Goal: Check status: Check status

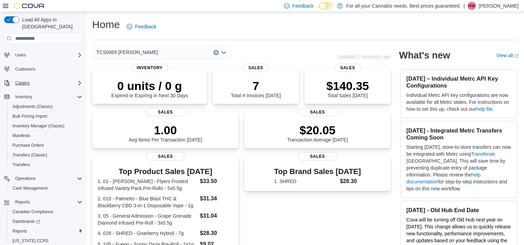
scroll to position [36, 0]
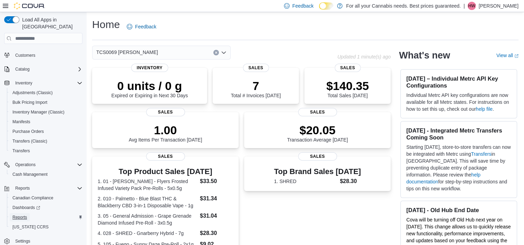
click at [21, 215] on span "Reports" at bounding box center [19, 218] width 15 height 6
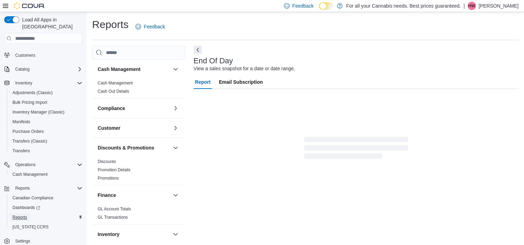
scroll to position [4, 0]
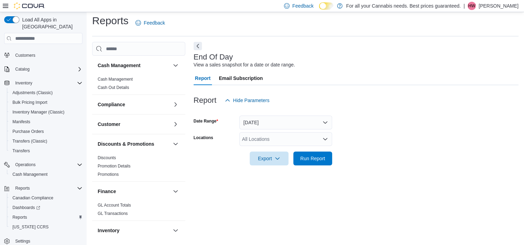
click at [279, 140] on div "All Locations" at bounding box center [285, 139] width 93 height 14
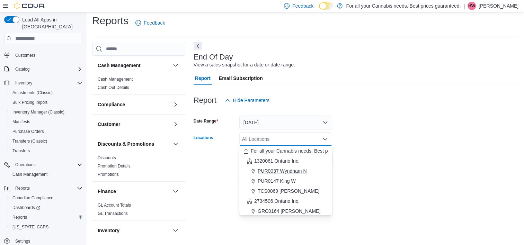
click at [285, 173] on span "PUR0037 Wyndham N" at bounding box center [282, 171] width 49 height 7
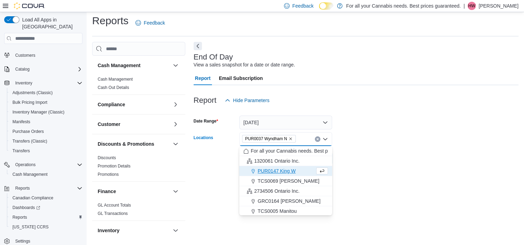
click at [378, 158] on form "Date Range [DATE] Locations PUR0037 [GEOGRAPHIC_DATA] N Combo box. Selected. PU…" at bounding box center [356, 136] width 325 height 58
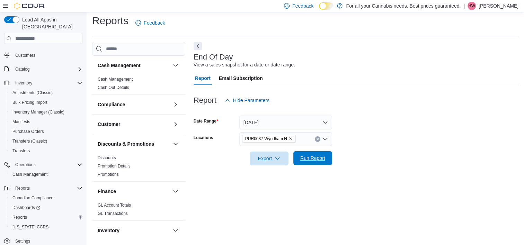
click at [331, 161] on button "Run Report" at bounding box center [313, 158] width 39 height 14
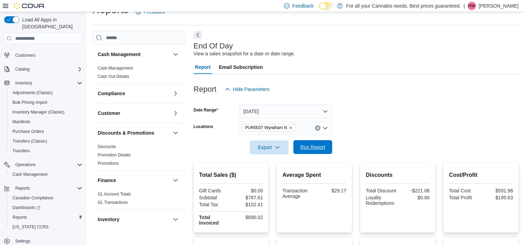
scroll to position [15, 0]
click at [290, 128] on icon "Remove PUR0037 Wyndham N from selection in this group" at bounding box center [291, 128] width 4 height 4
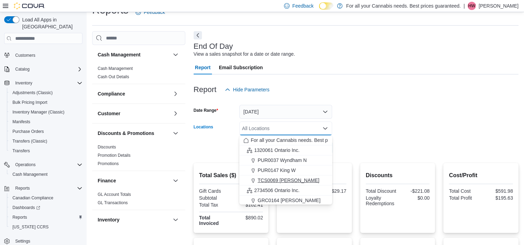
click at [295, 183] on span "TCS0069 [PERSON_NAME]" at bounding box center [289, 180] width 62 height 7
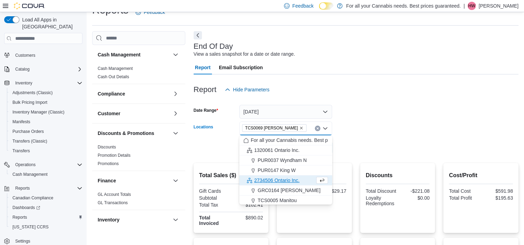
click at [403, 123] on form "Date Range [DATE] Locations TCS0069 [GEOGRAPHIC_DATA] Combo box. Selected. TCS0…" at bounding box center [356, 126] width 325 height 58
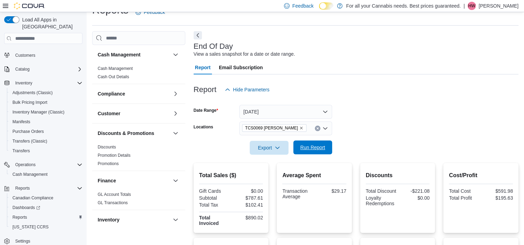
click at [305, 150] on span "Run Report" at bounding box center [312, 147] width 25 height 7
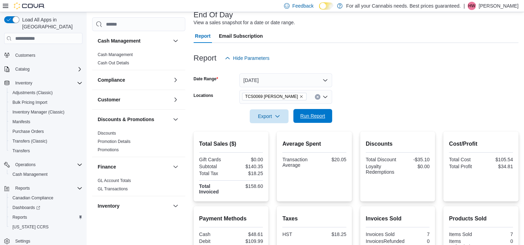
scroll to position [46, 0]
click at [299, 97] on icon "Remove TCS0069 Macdonell from selection in this group" at bounding box center [301, 96] width 4 height 4
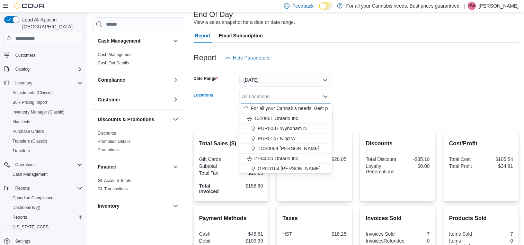
click at [400, 114] on form "Date Range [DATE] Locations All Locations Combo box. Selected. Combo box input.…" at bounding box center [356, 94] width 325 height 58
